Goal: Transaction & Acquisition: Purchase product/service

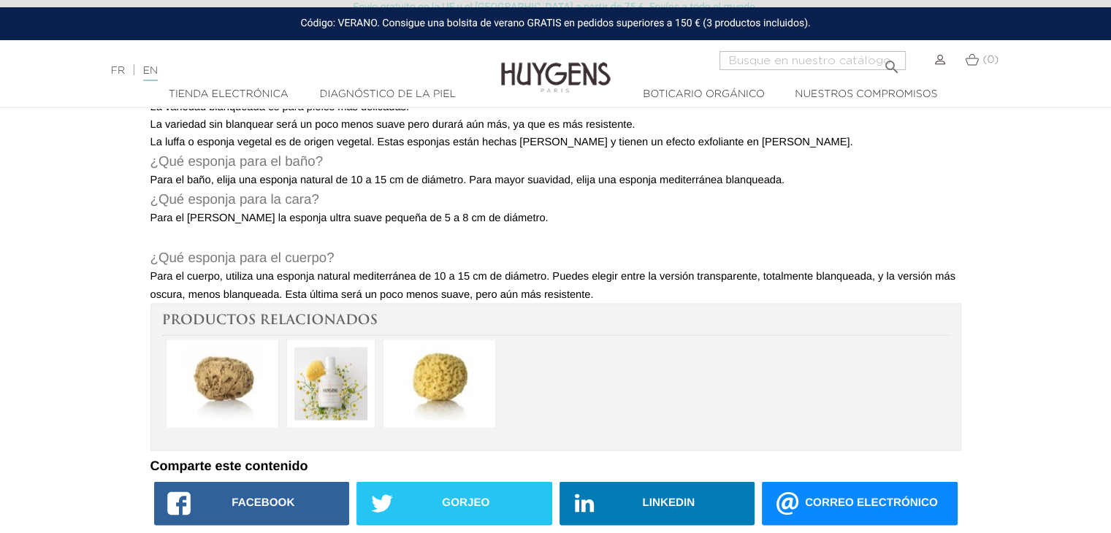
scroll to position [2546, 0]
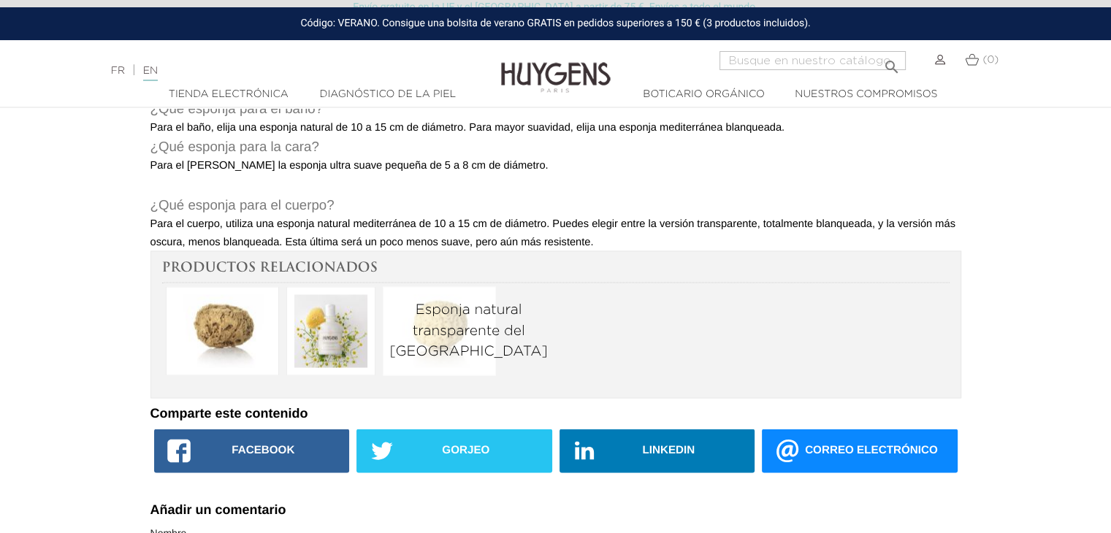
click at [421, 302] on font "Esponja natural transparente del [GEOGRAPHIC_DATA]" at bounding box center [469, 330] width 158 height 56
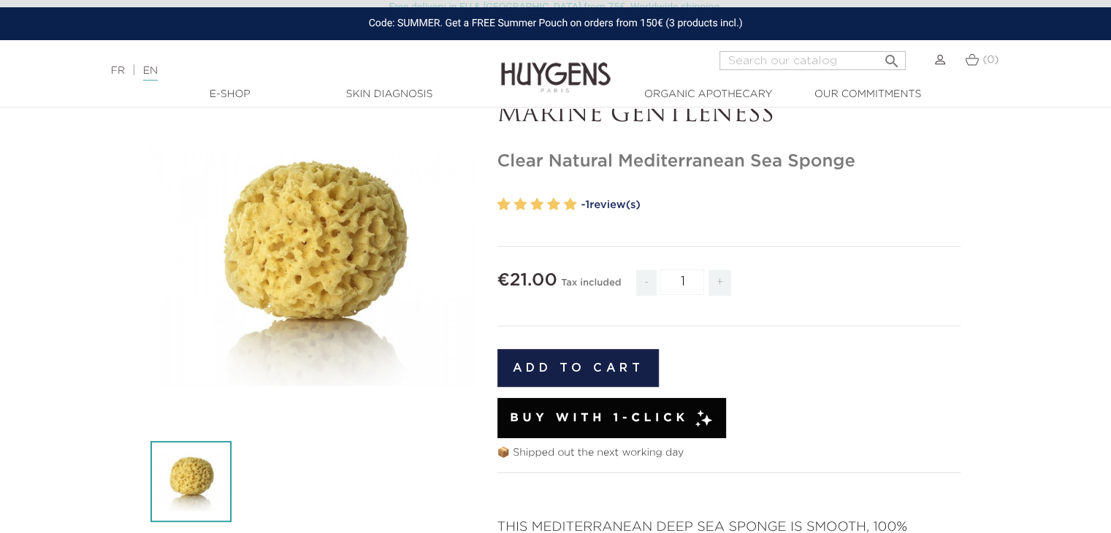
scroll to position [96, 0]
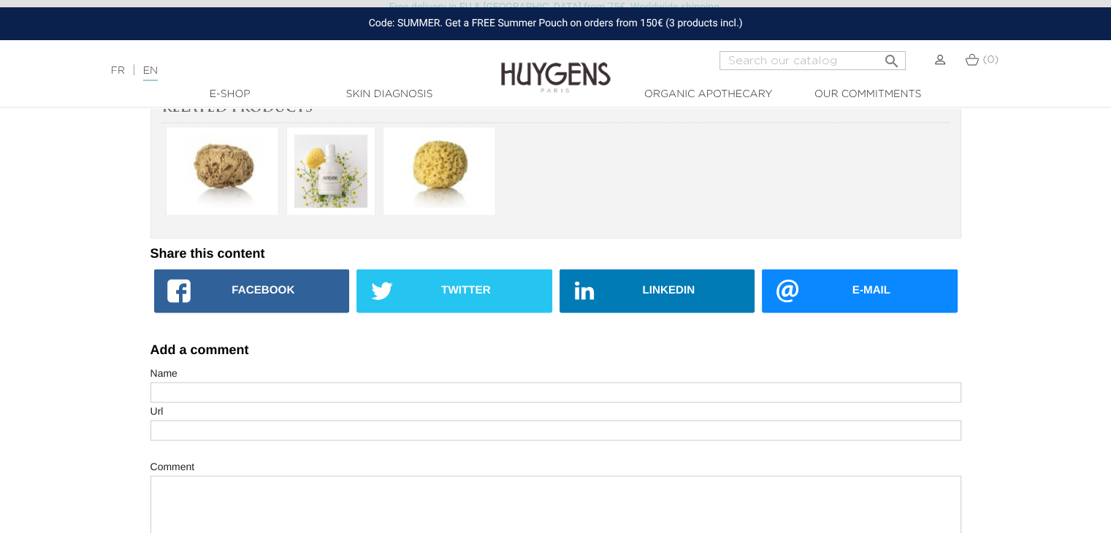
scroll to position [2678, 0]
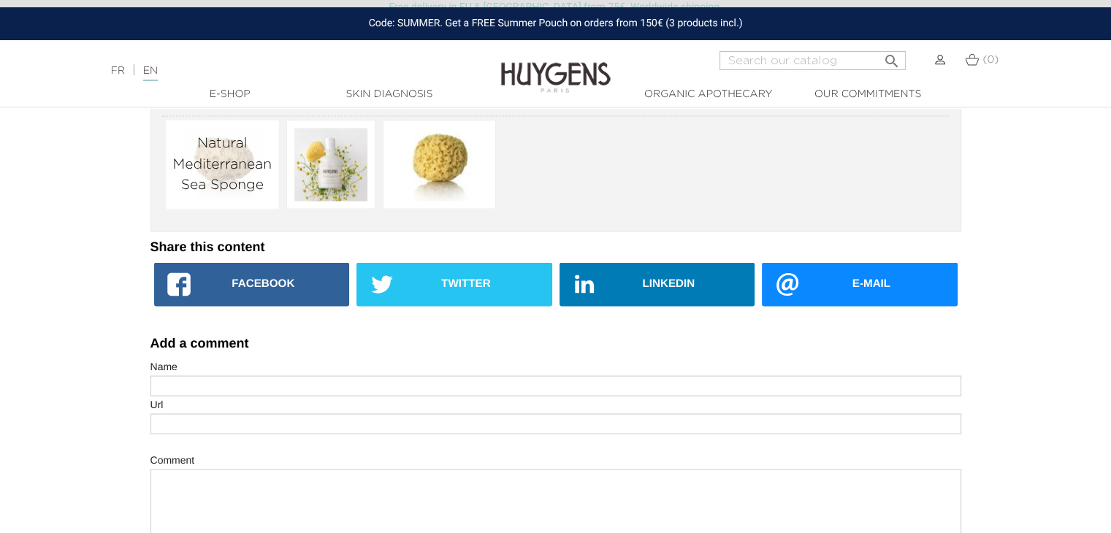
click at [237, 172] on p "Natural Mediterranean Sea Sponge" at bounding box center [222, 164] width 99 height 63
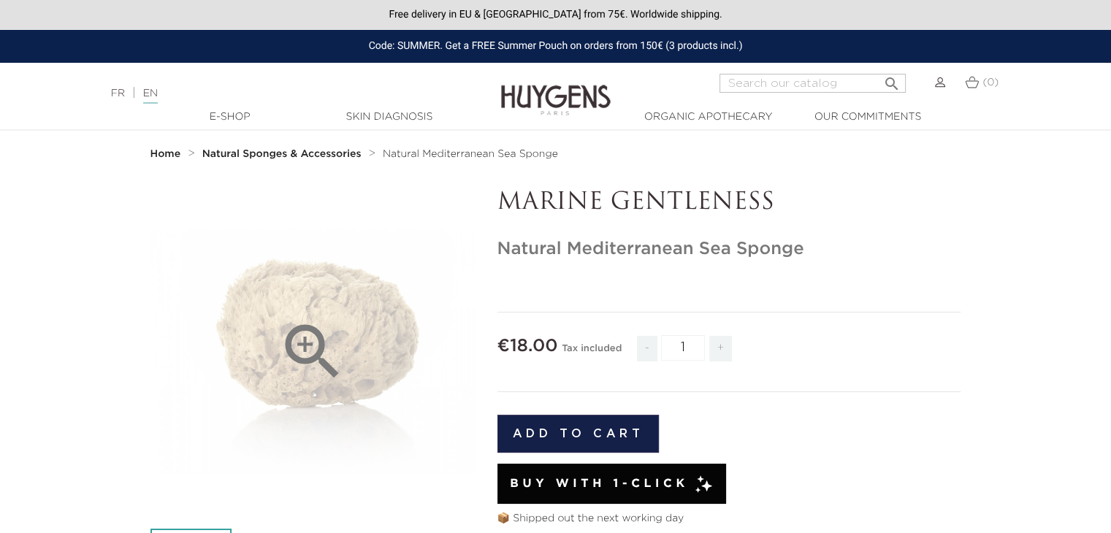
click at [345, 319] on icon "" at bounding box center [312, 351] width 73 height 73
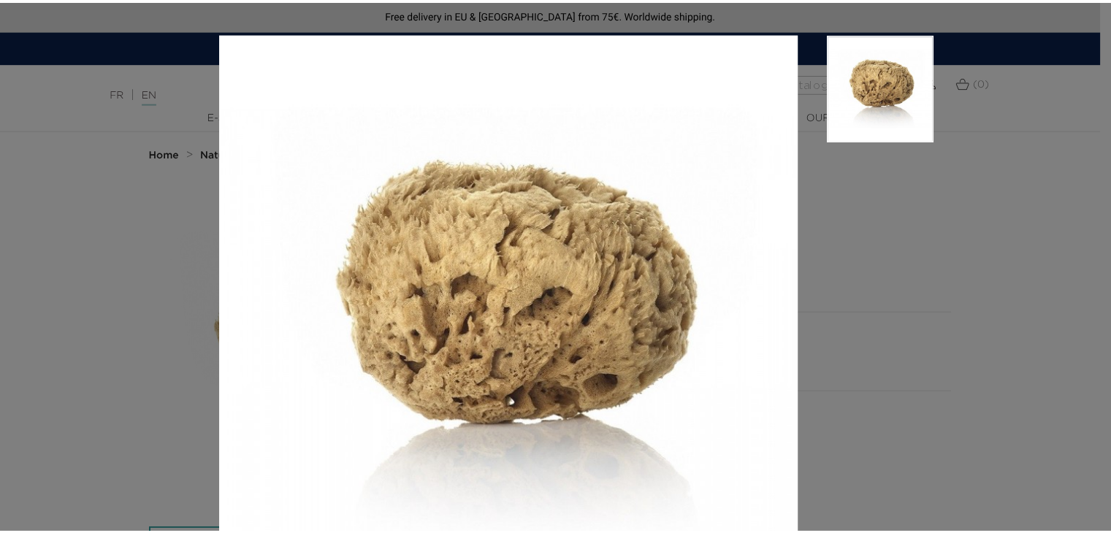
scroll to position [132, 0]
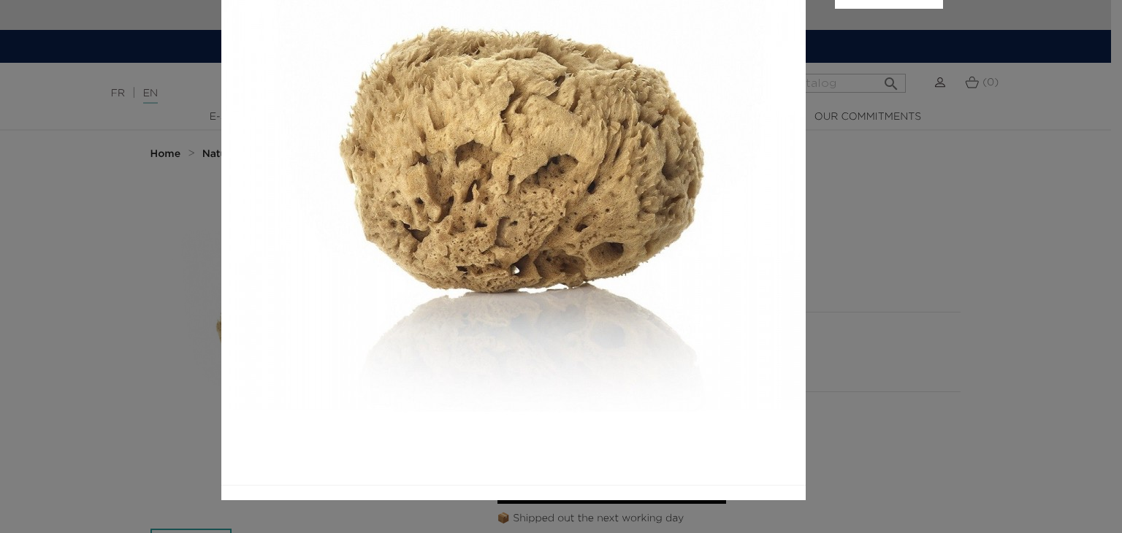
click at [888, 355] on aside at bounding box center [873, 201] width 137 height 600
